Goal: Task Accomplishment & Management: Complete application form

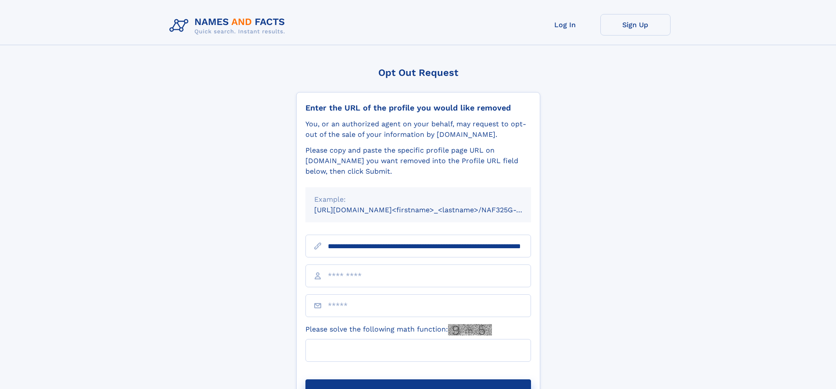
scroll to position [0, 90]
type input "**********"
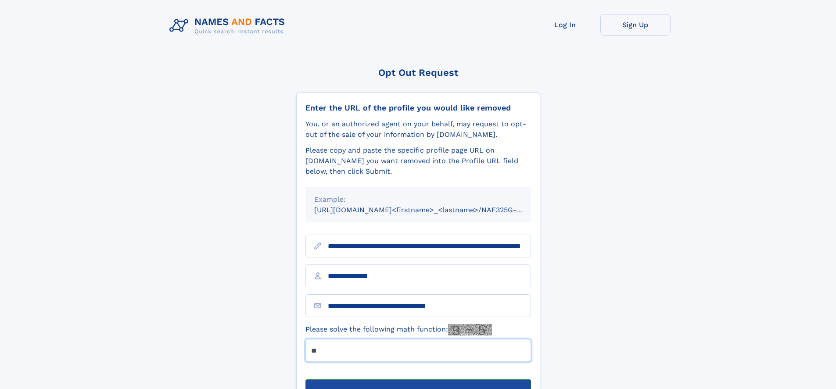
type input "**"
click at [418, 380] on button "Submit Opt Out Request" at bounding box center [418, 394] width 226 height 28
